Goal: Task Accomplishment & Management: Use online tool/utility

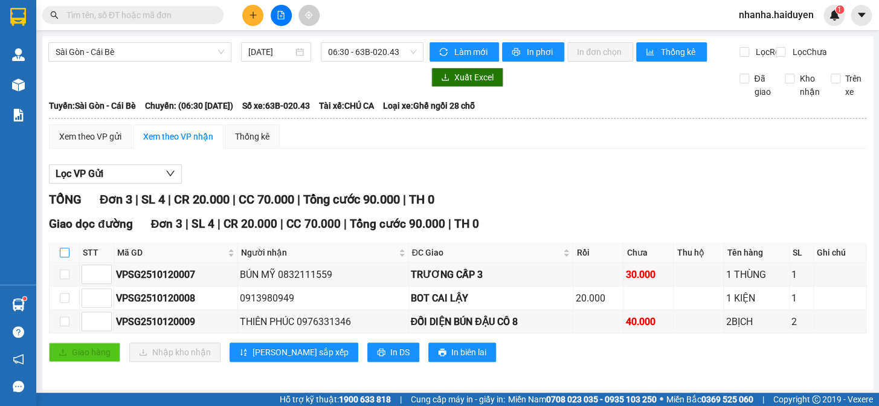
click at [60, 257] on input "checkbox" at bounding box center [65, 253] width 10 height 10
checkbox input "true"
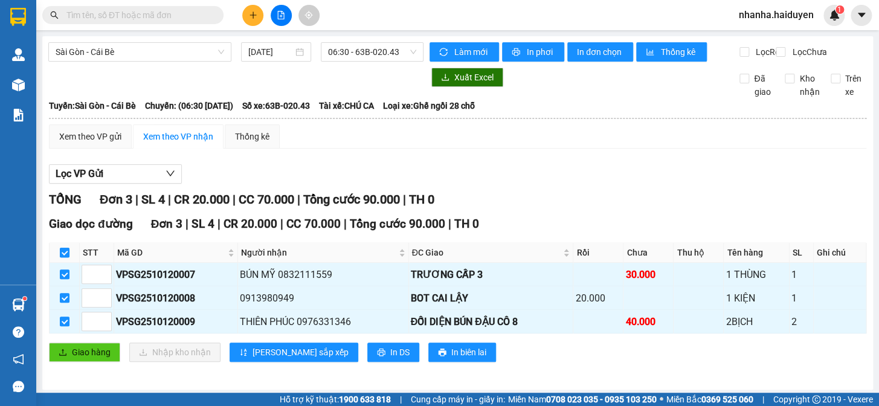
checkbox input "true"
click at [73, 359] on span "Giao hàng" at bounding box center [91, 351] width 39 height 13
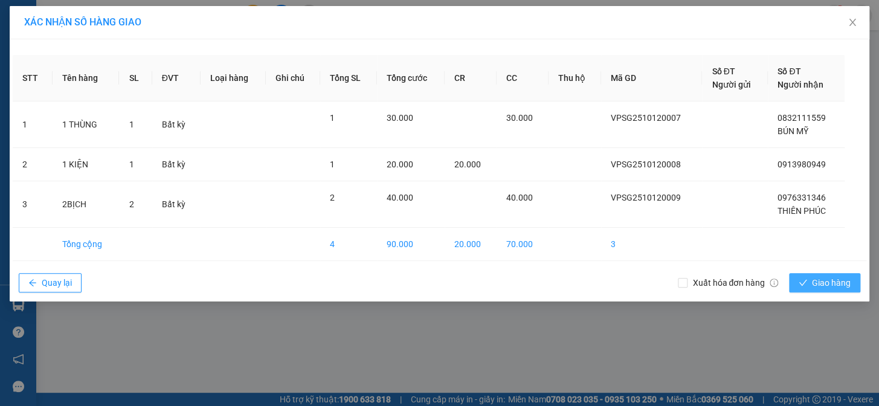
click at [821, 283] on span "Giao hàng" at bounding box center [831, 282] width 39 height 13
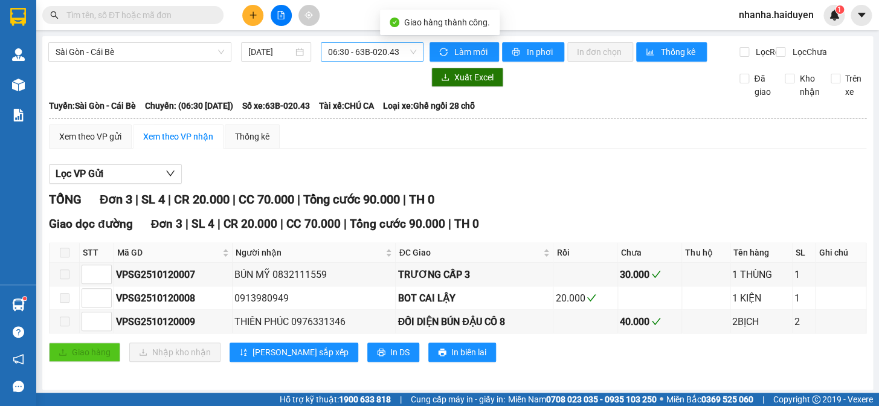
click at [335, 54] on span "06:30 - 63B-020.43" at bounding box center [372, 52] width 88 height 18
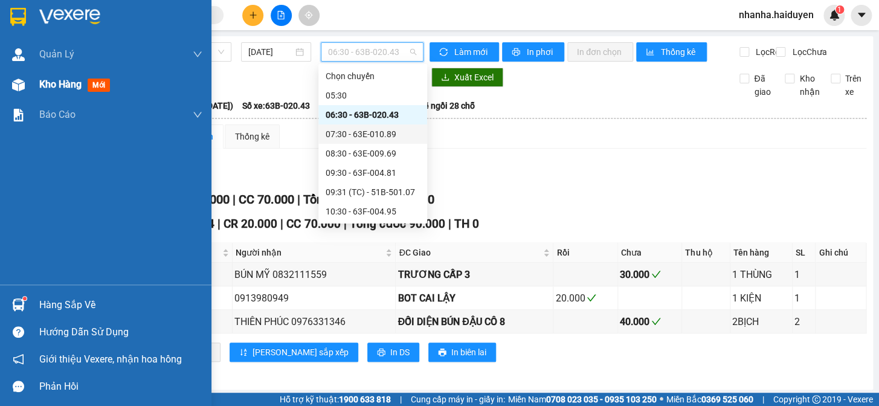
click at [55, 76] on div "Kho hàng mới" at bounding box center [120, 84] width 163 height 30
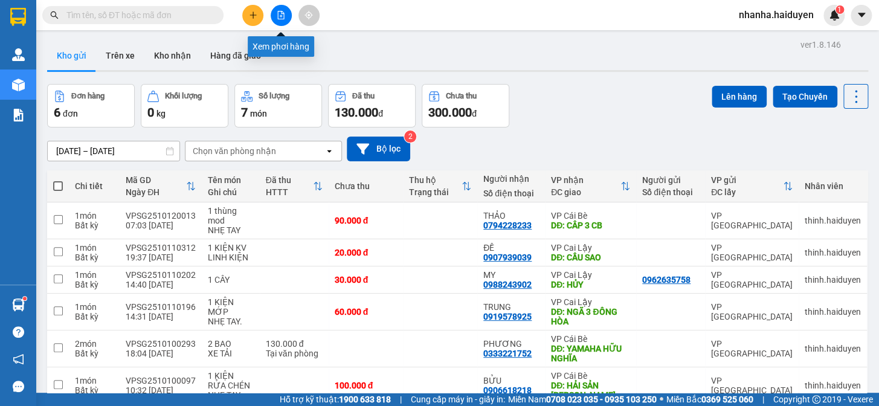
click at [283, 13] on icon "file-add" at bounding box center [281, 15] width 7 height 8
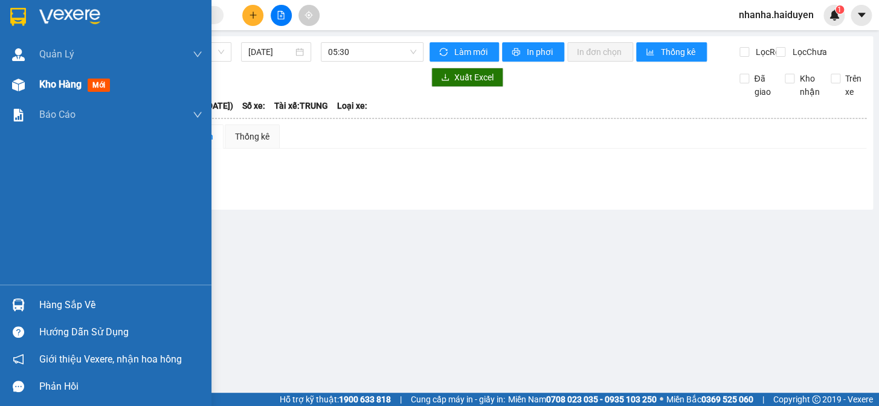
click at [24, 84] on img at bounding box center [18, 84] width 13 height 13
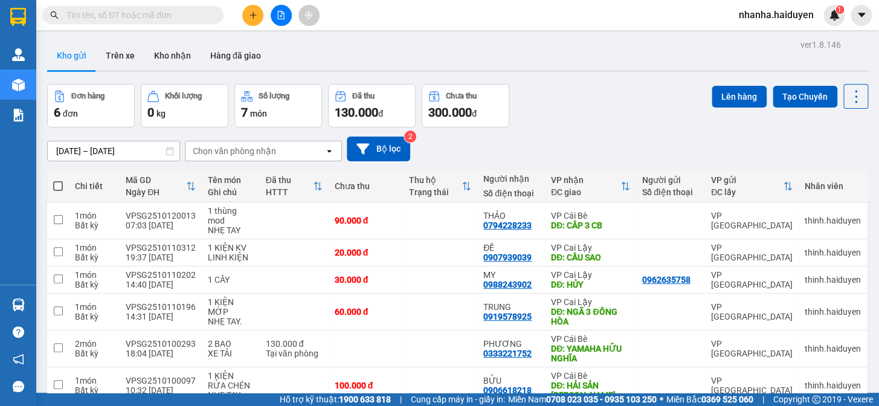
scroll to position [60, 0]
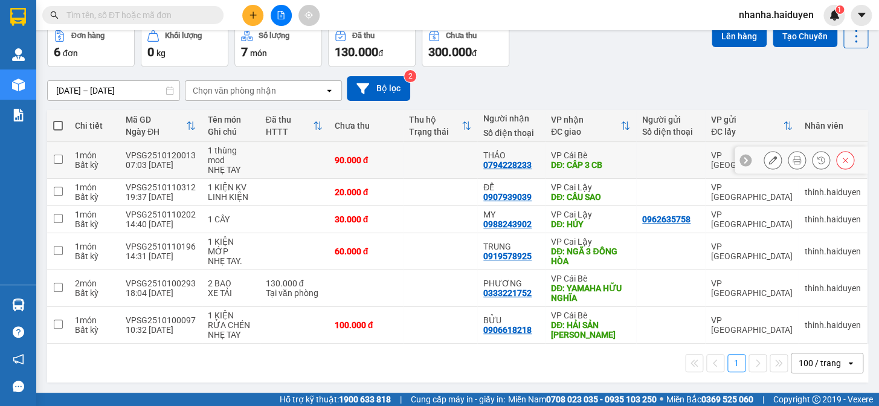
click at [373, 163] on div "90.000 đ" at bounding box center [366, 160] width 62 height 10
checkbox input "true"
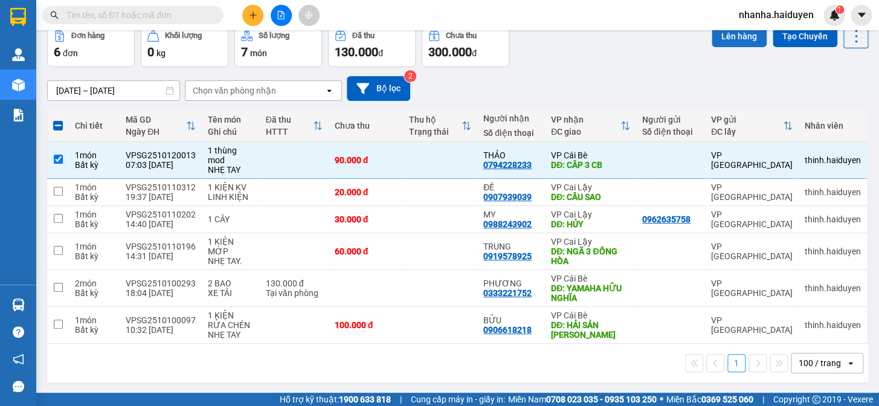
click at [725, 42] on button "Lên hàng" at bounding box center [738, 36] width 55 height 22
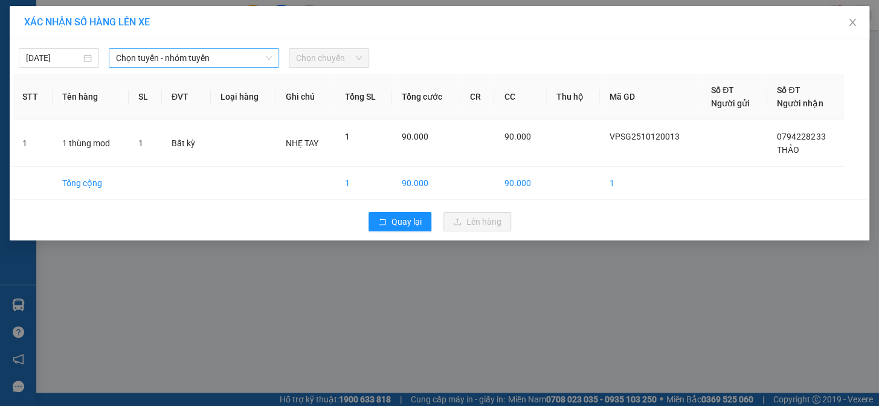
click at [245, 52] on span "Chọn tuyến - nhóm tuyến" at bounding box center [194, 58] width 156 height 18
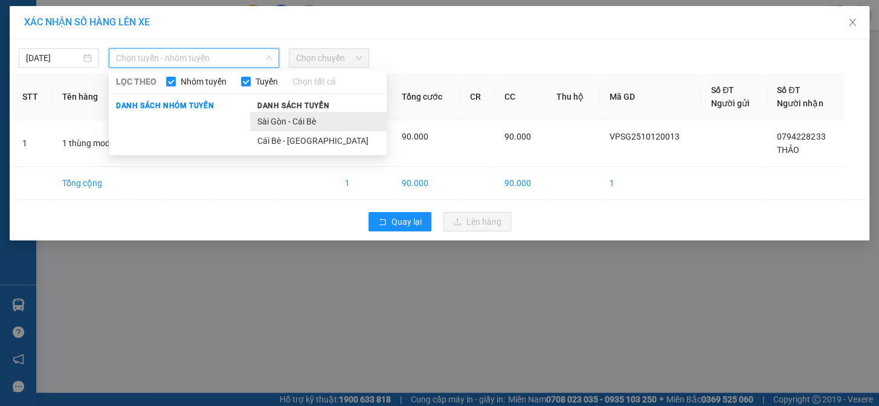
click at [267, 112] on li "Sài Gòn - Cái Bè" at bounding box center [318, 121] width 136 height 19
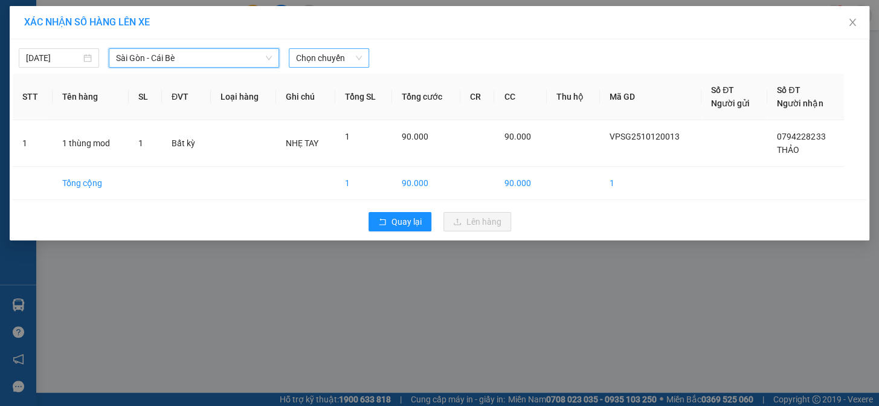
click at [326, 49] on span "Chọn chuyến" at bounding box center [329, 58] width 66 height 18
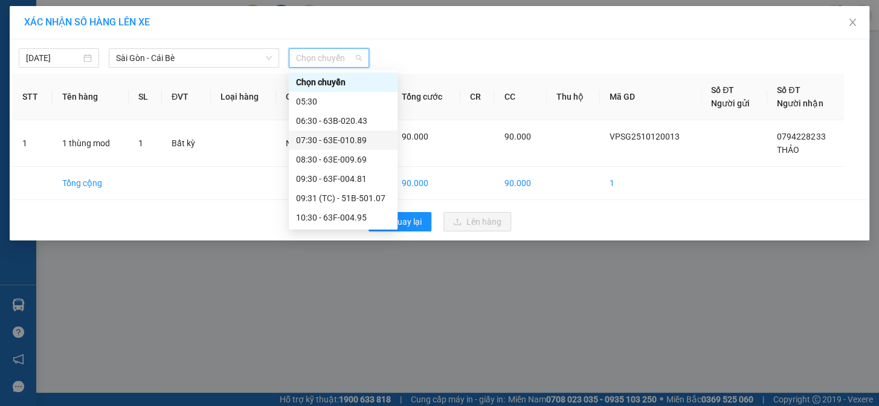
click at [346, 141] on div "07:30 - 63E-010.89" at bounding box center [343, 139] width 94 height 13
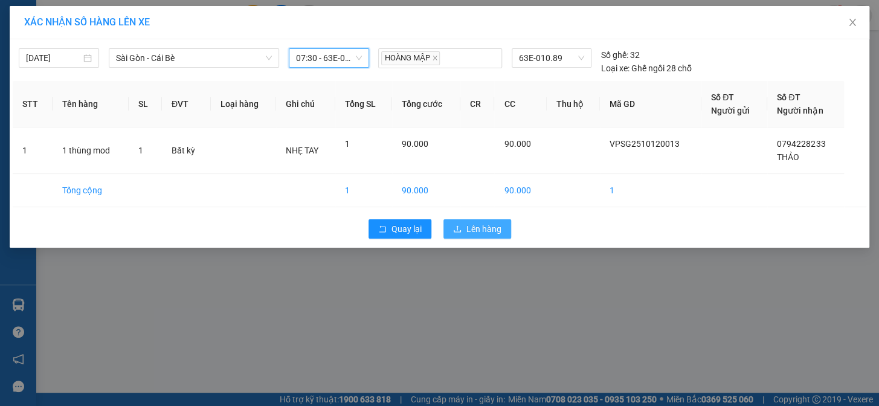
click at [459, 225] on icon "upload" at bounding box center [457, 229] width 8 height 8
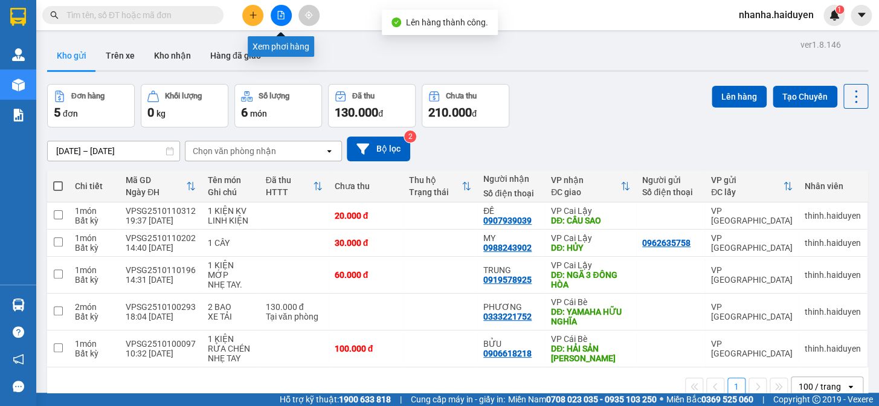
click at [283, 16] on icon "file-add" at bounding box center [281, 15] width 8 height 8
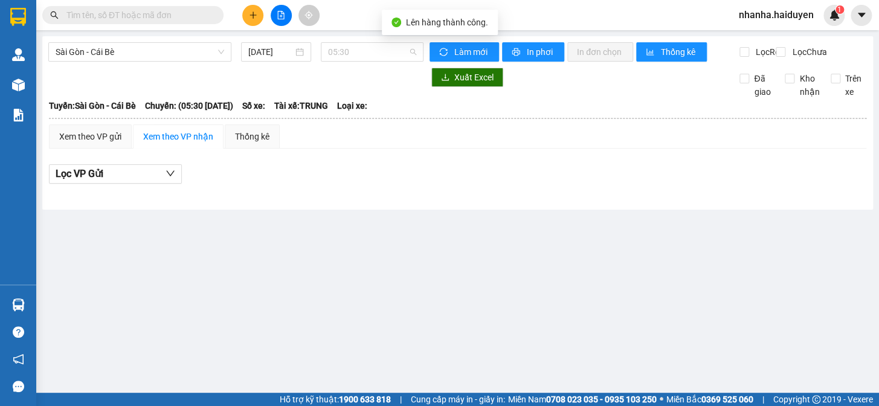
drag, startPoint x: 362, startPoint y: 53, endPoint x: 374, endPoint y: 107, distance: 55.8
click at [361, 53] on span "05:30" at bounding box center [372, 52] width 88 height 18
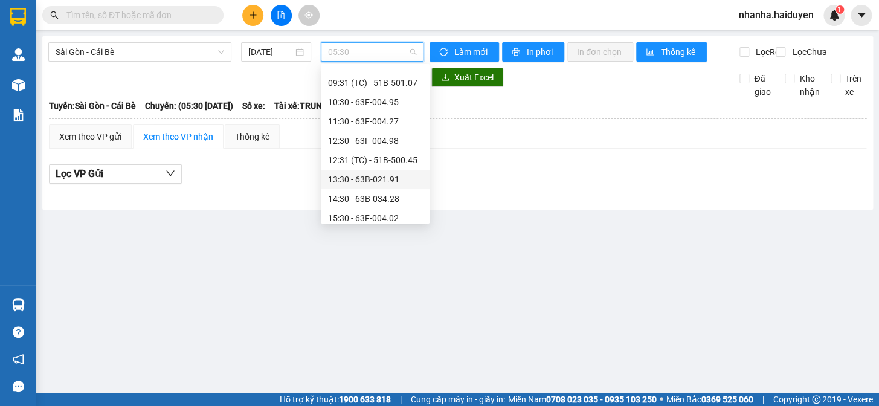
scroll to position [54, 0]
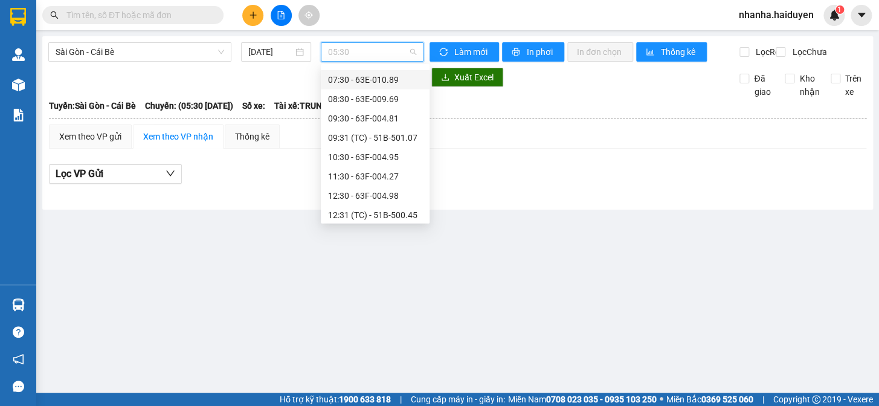
click at [399, 80] on div "07:30 - 63E-010.89" at bounding box center [375, 79] width 94 height 13
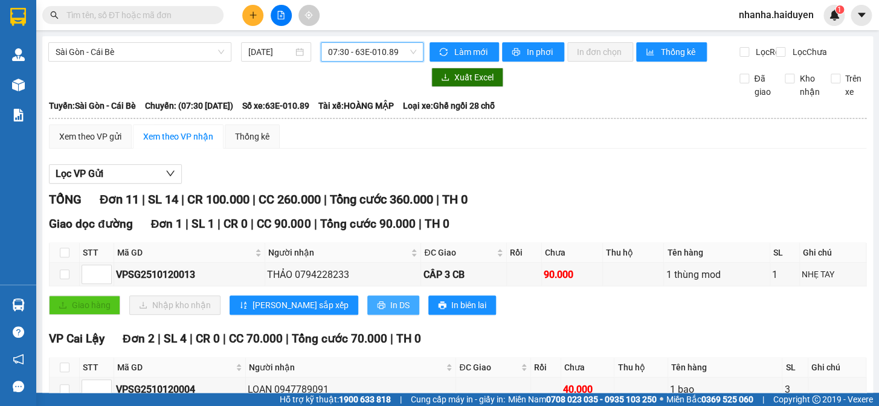
click at [367, 315] on button "In DS" at bounding box center [393, 304] width 52 height 19
